Goal: Task Accomplishment & Management: Use online tool/utility

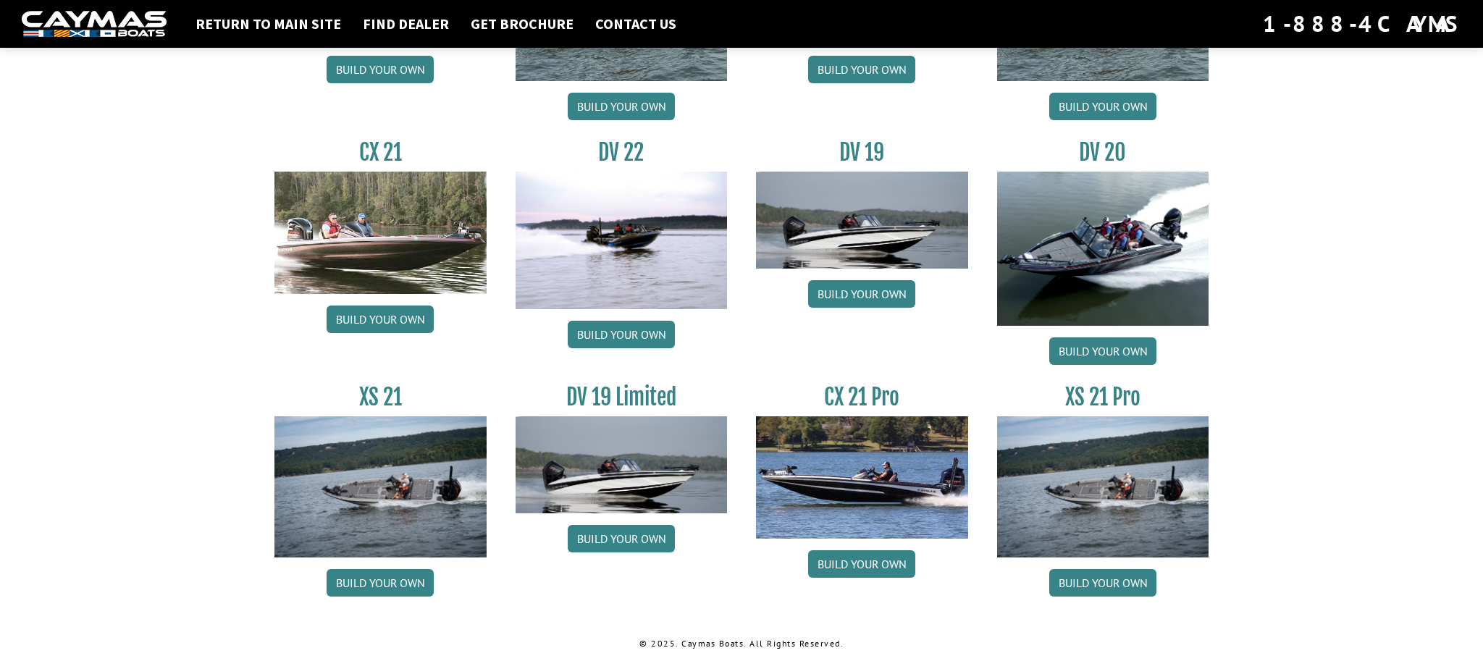
scroll to position [1647, 0]
click at [1086, 350] on link "Build your own" at bounding box center [1102, 351] width 107 height 28
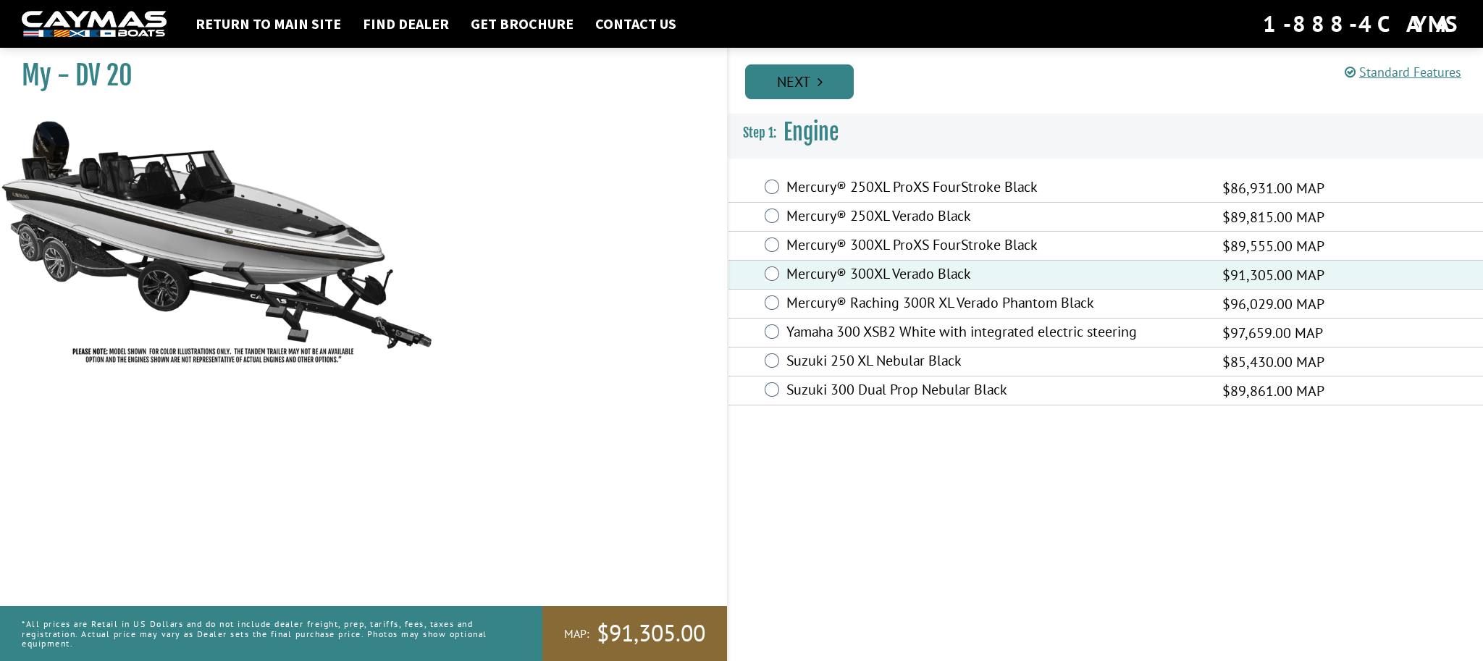
click at [798, 88] on link "Next" at bounding box center [799, 81] width 109 height 35
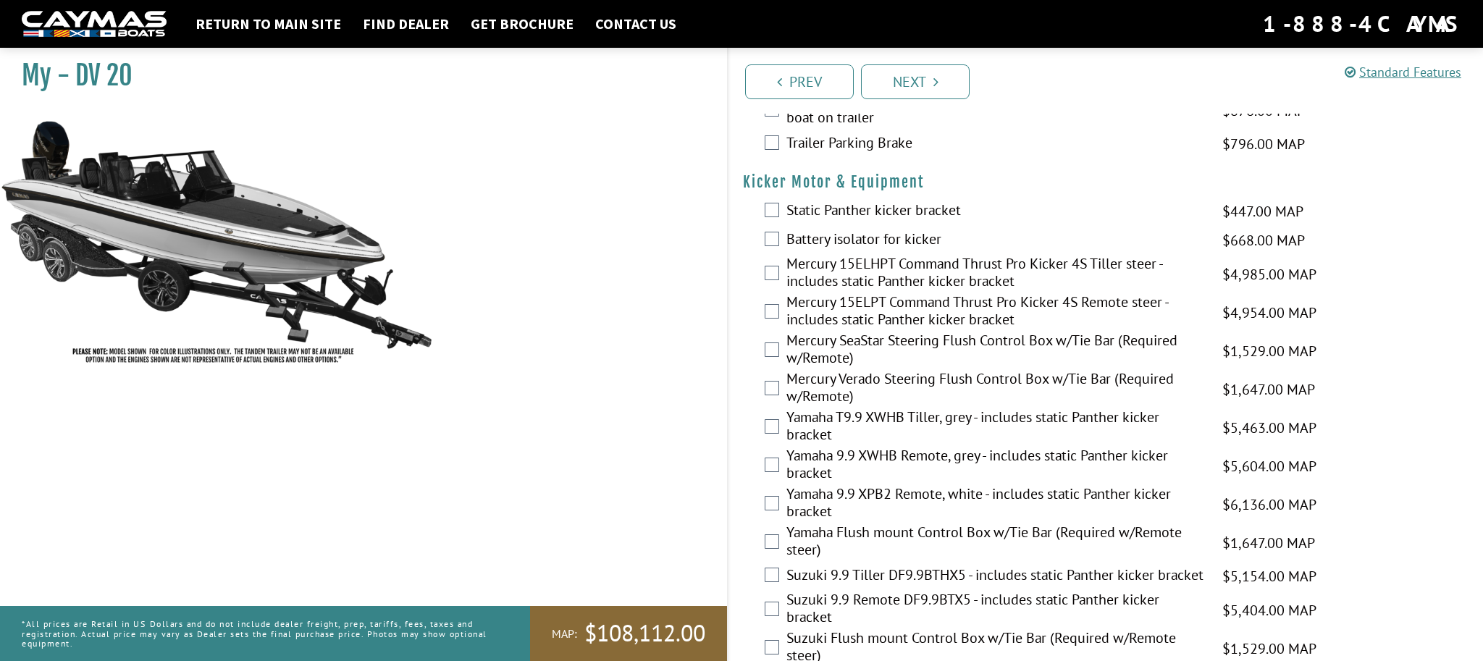
scroll to position [3599, 0]
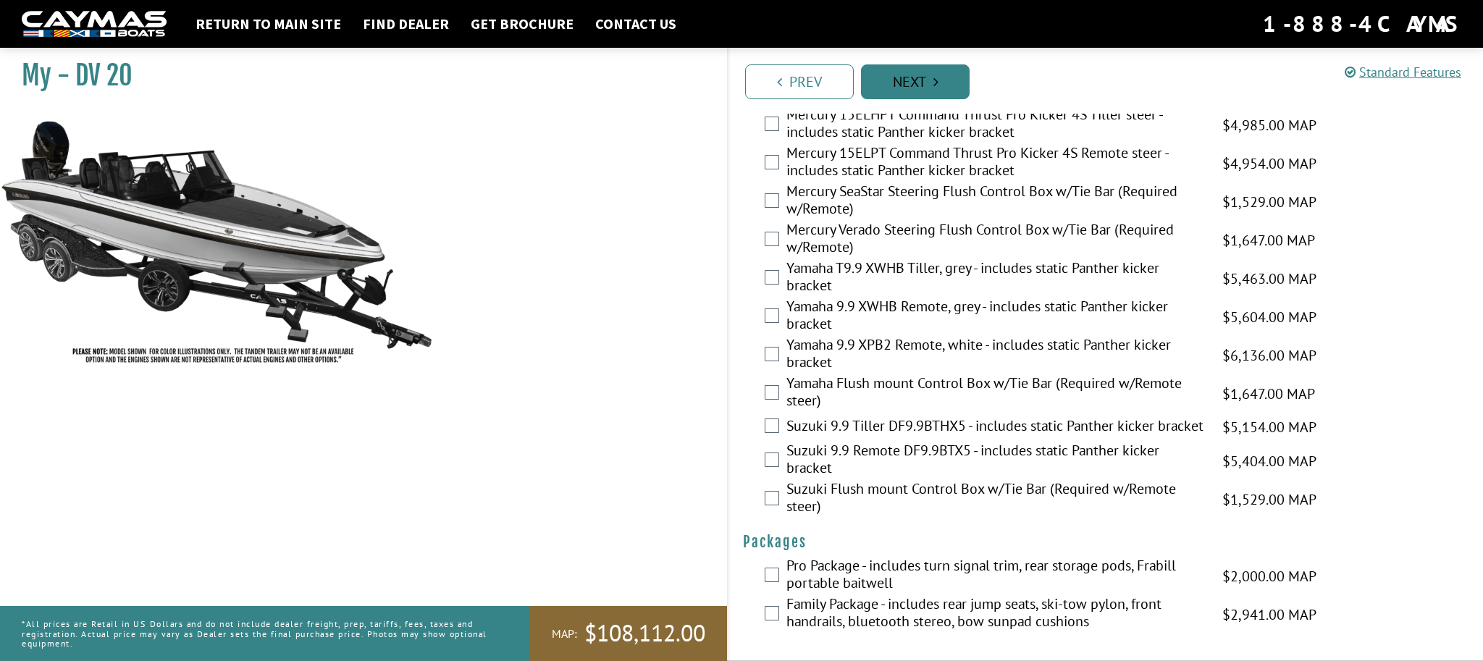
click at [922, 84] on link "Next" at bounding box center [915, 81] width 109 height 35
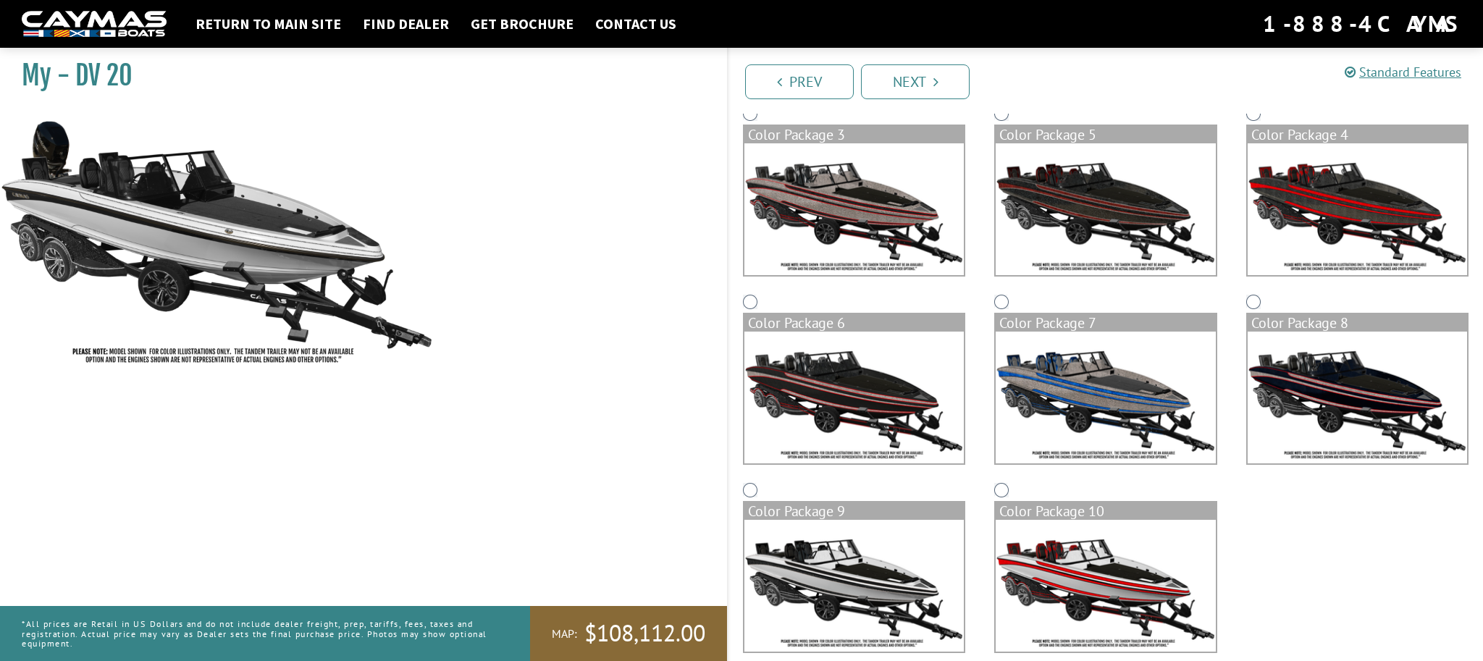
scroll to position [345, 0]
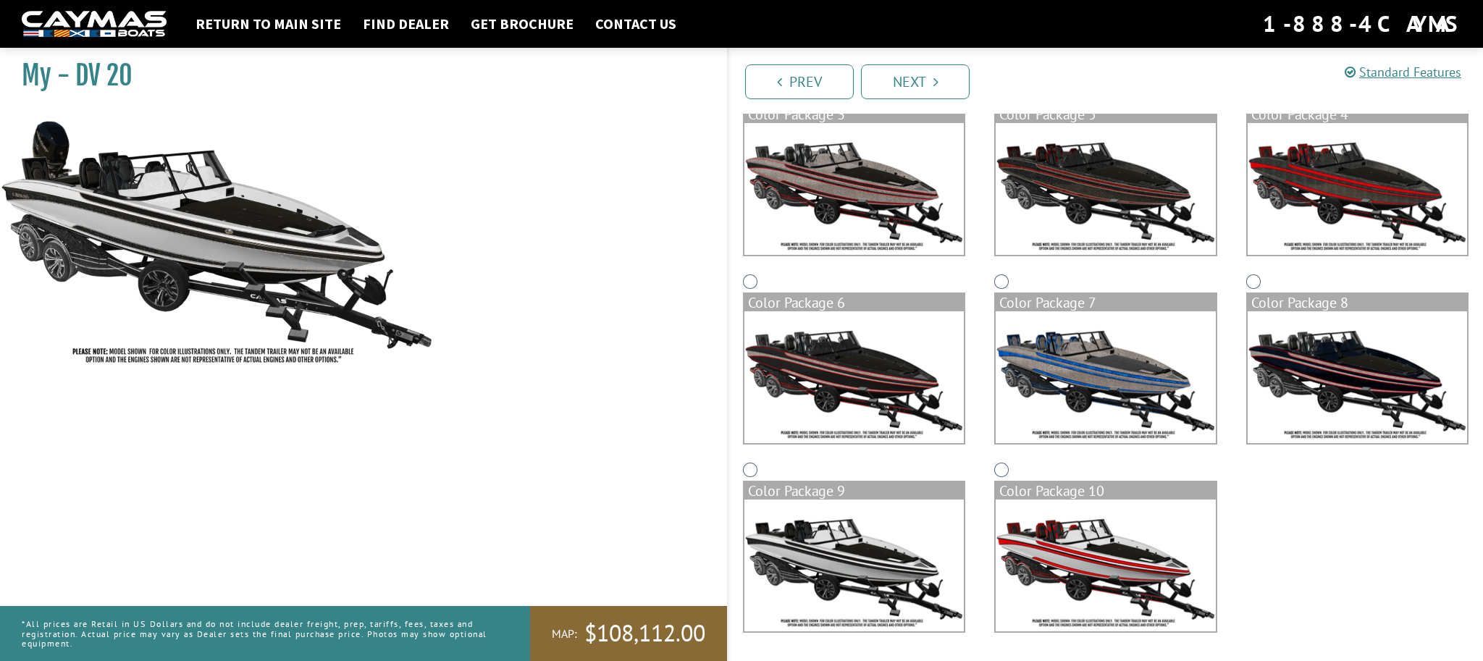
click at [960, 90] on link "Next" at bounding box center [915, 81] width 109 height 35
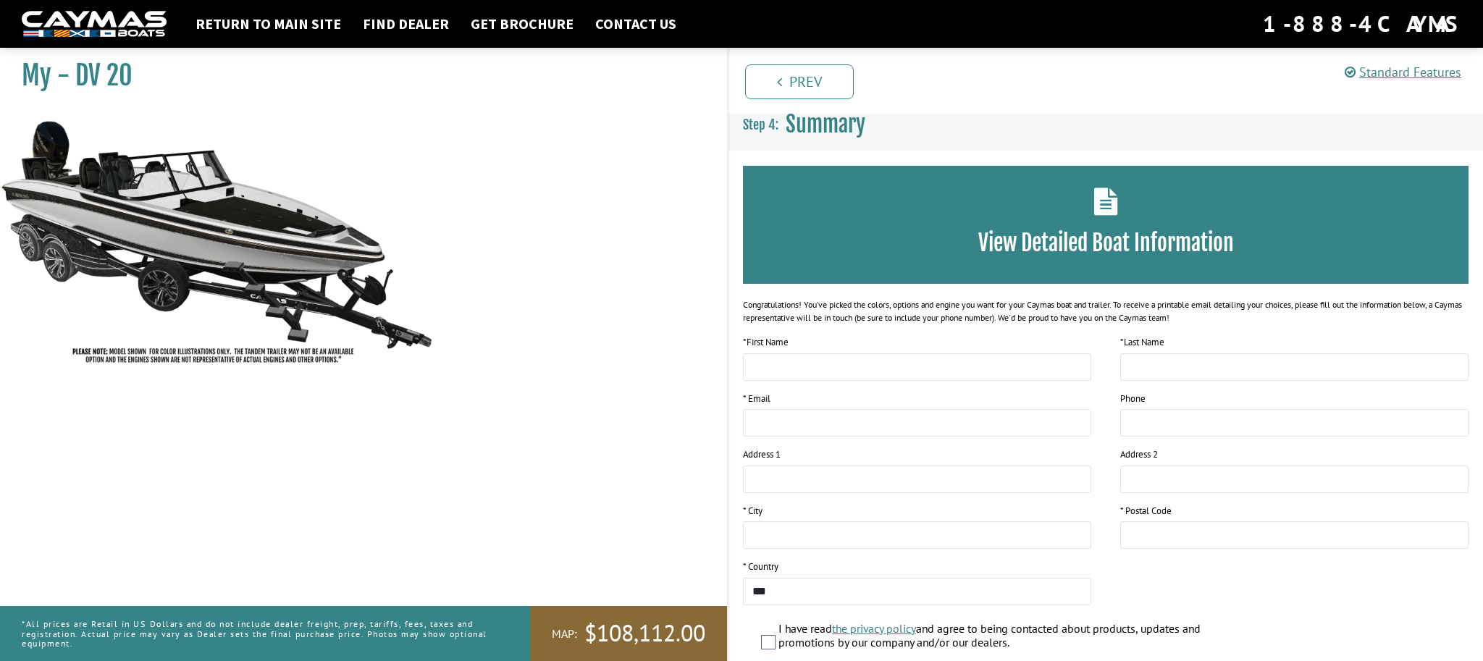
scroll to position [0, 0]
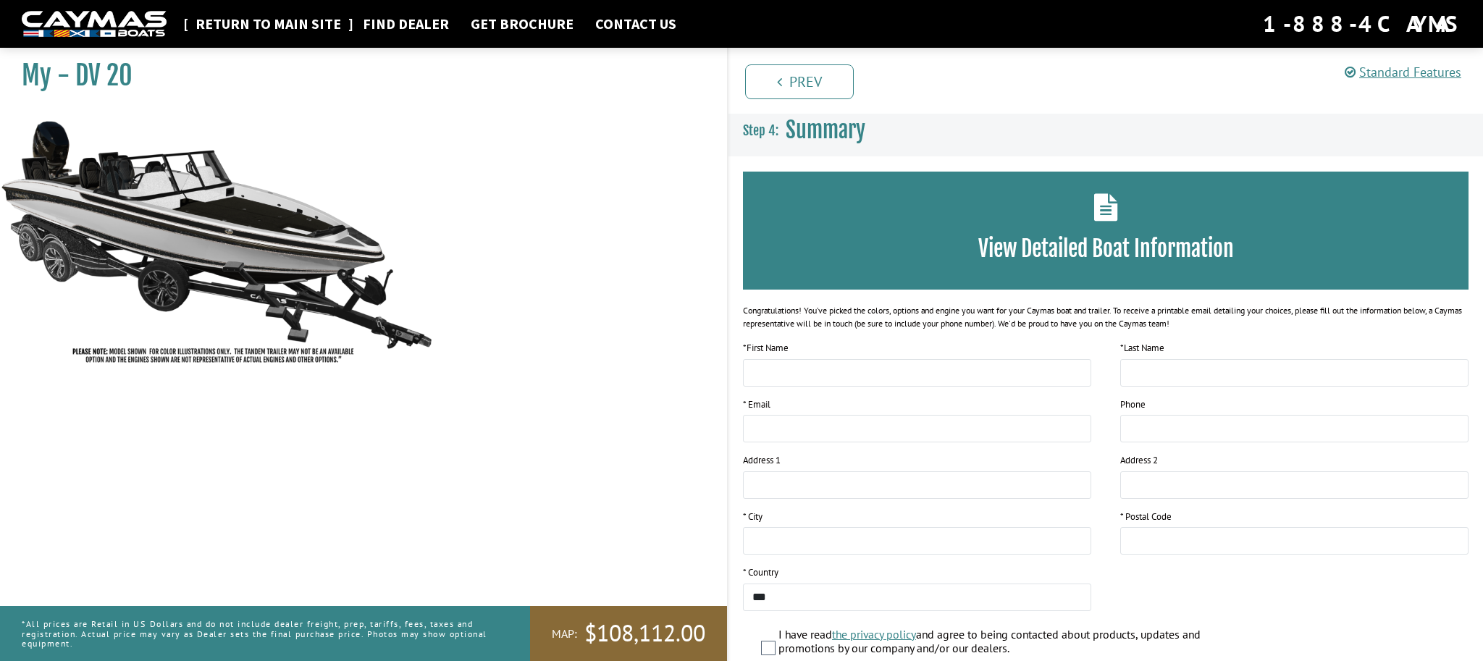
click at [307, 28] on link "Return to main site" at bounding box center [268, 23] width 160 height 19
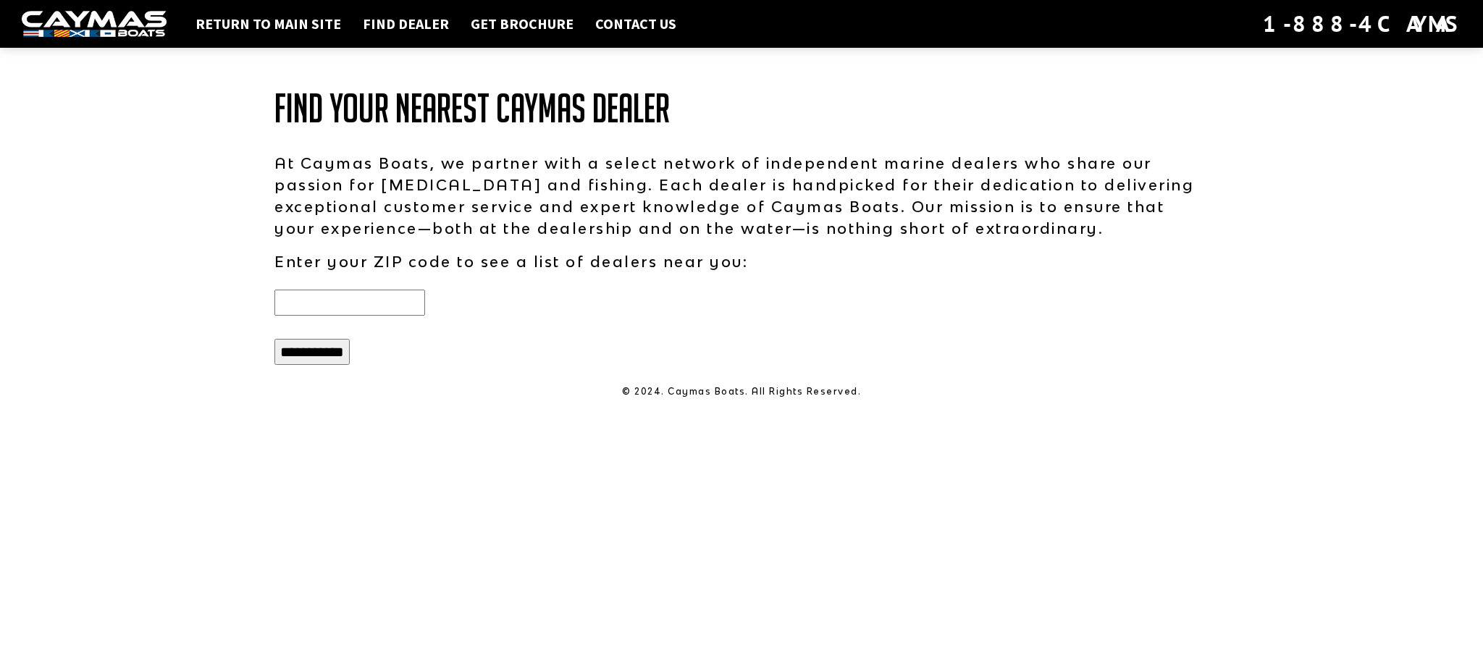
click at [360, 294] on input "text" at bounding box center [349, 303] width 151 height 26
type input "*****"
click at [335, 347] on input "**********" at bounding box center [311, 352] width 75 height 26
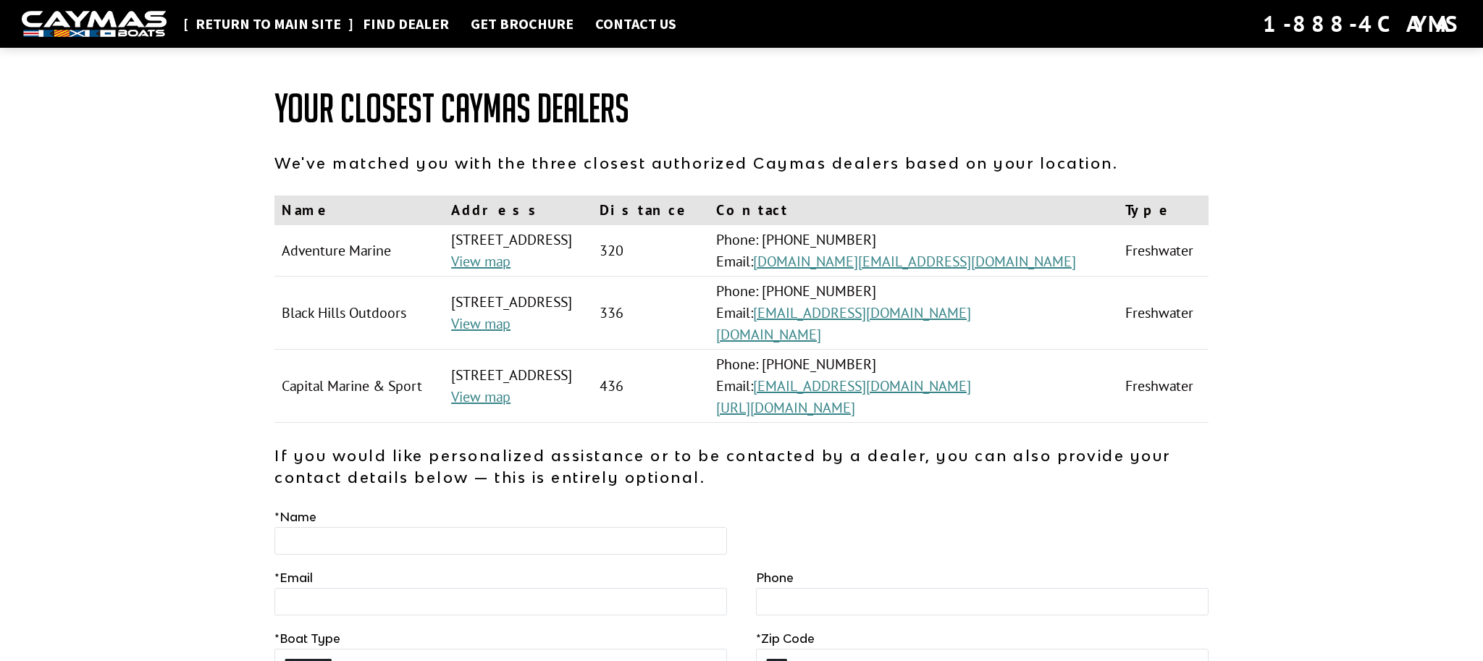
click at [297, 25] on link "Return to main site" at bounding box center [268, 23] width 160 height 19
